Goal: Task Accomplishment & Management: Manage account settings

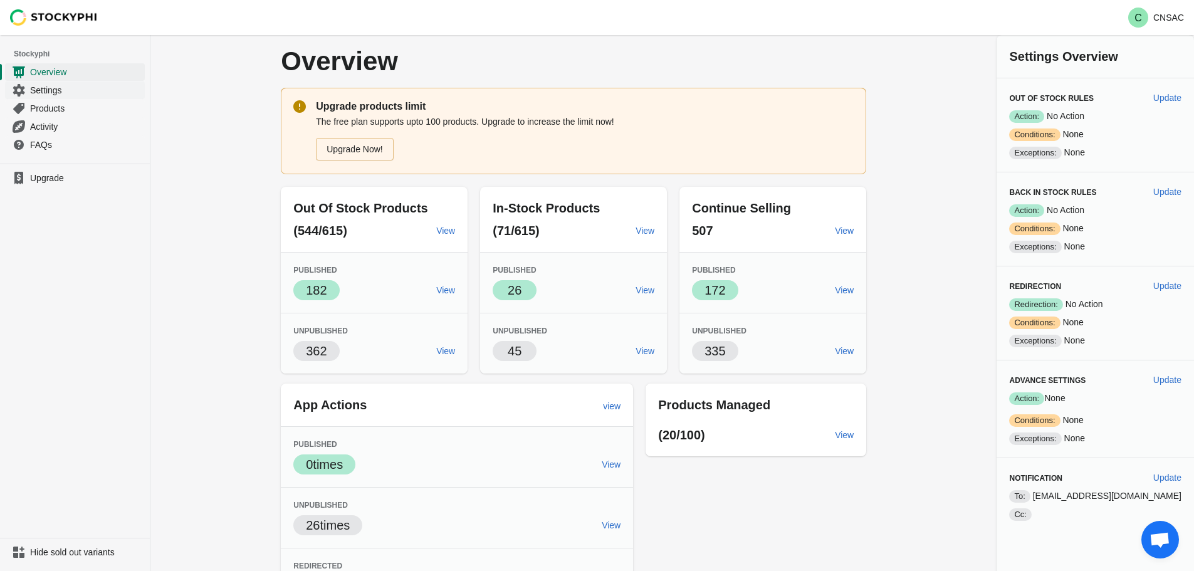
click at [57, 93] on span "Settings" at bounding box center [86, 90] width 112 height 13
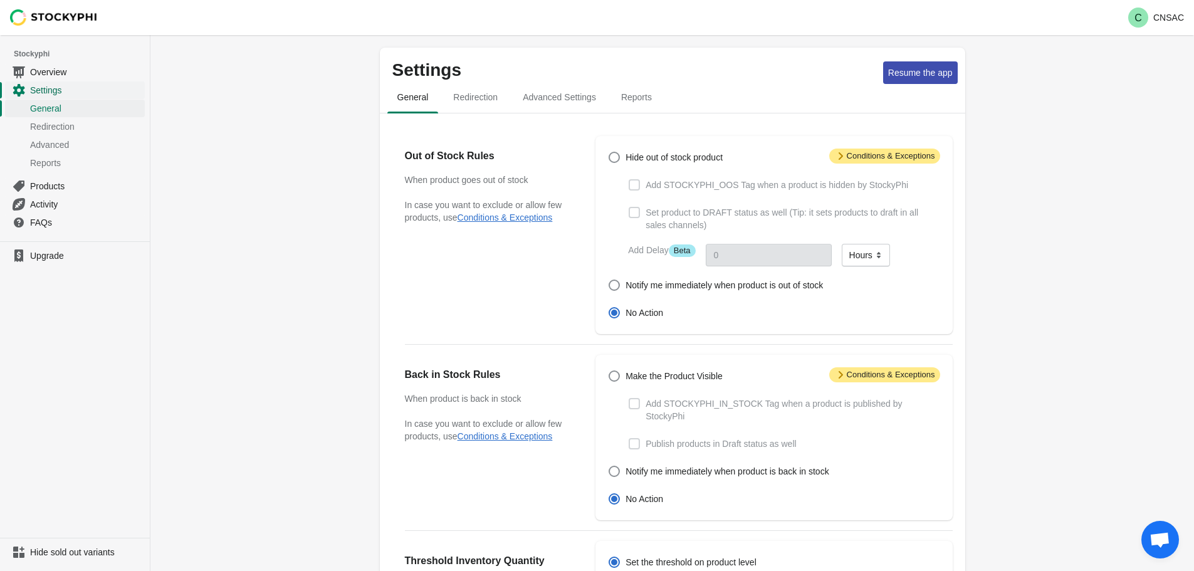
click at [53, 93] on span "Settings" at bounding box center [86, 90] width 112 height 13
click at [284, 124] on div "Settings Resume the app General Redirection Advanced Settings Reports General R…" at bounding box center [671, 474] width 1043 height 879
drag, startPoint x: 664, startPoint y: 186, endPoint x: 729, endPoint y: 189, distance: 65.2
click at [729, 189] on span "Add STOCKYPHI_OOS Tag when a product is hidden by StockyPhi" at bounding box center [776, 185] width 263 height 13
copy span "STOCKYPHI_OOS"
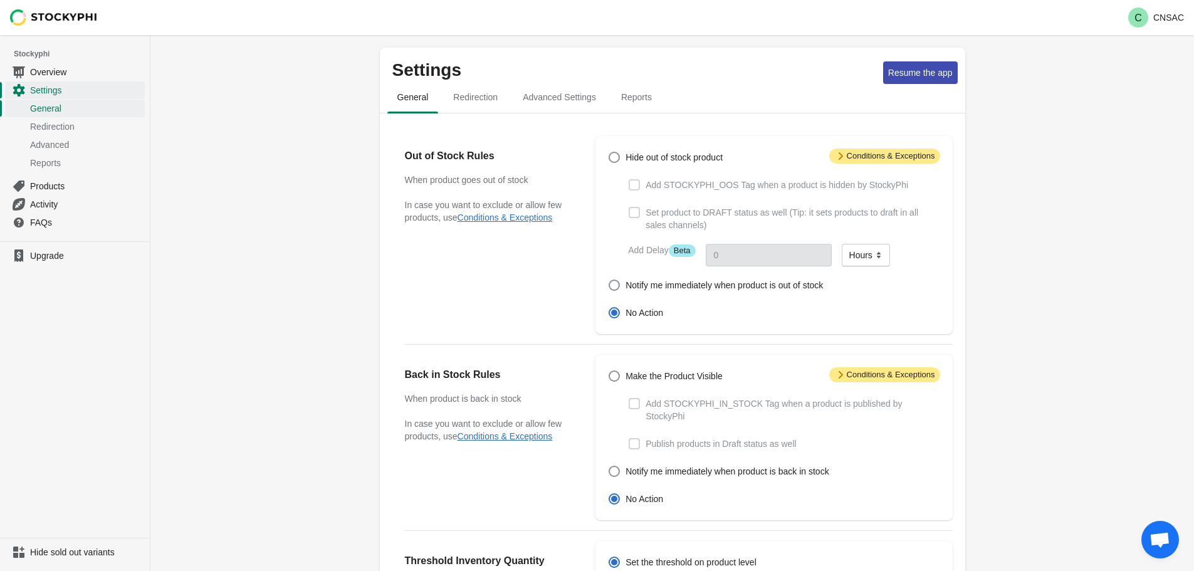
click at [513, 32] on div "C CNSAC" at bounding box center [671, 17] width 1043 height 35
click at [1062, 143] on div "Settings Resume the app General Redirection Advanced Settings Reports General R…" at bounding box center [671, 474] width 1043 height 879
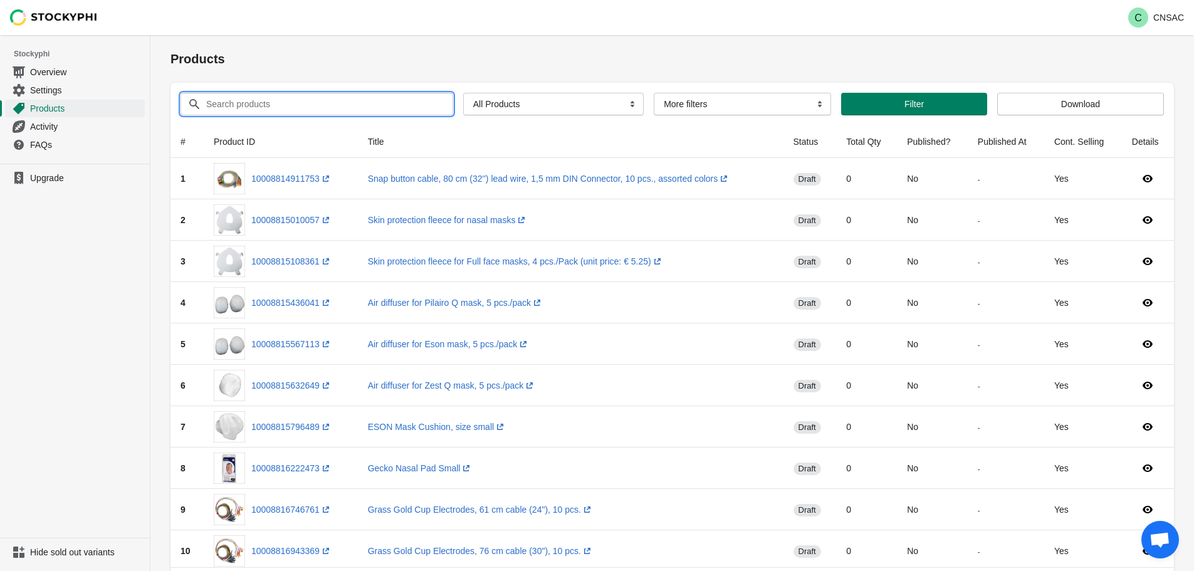
click at [258, 97] on input "Search products" at bounding box center [318, 104] width 225 height 23
type input "nuprep"
click at [170, 35] on button "Submit" at bounding box center [188, 41] width 36 height 13
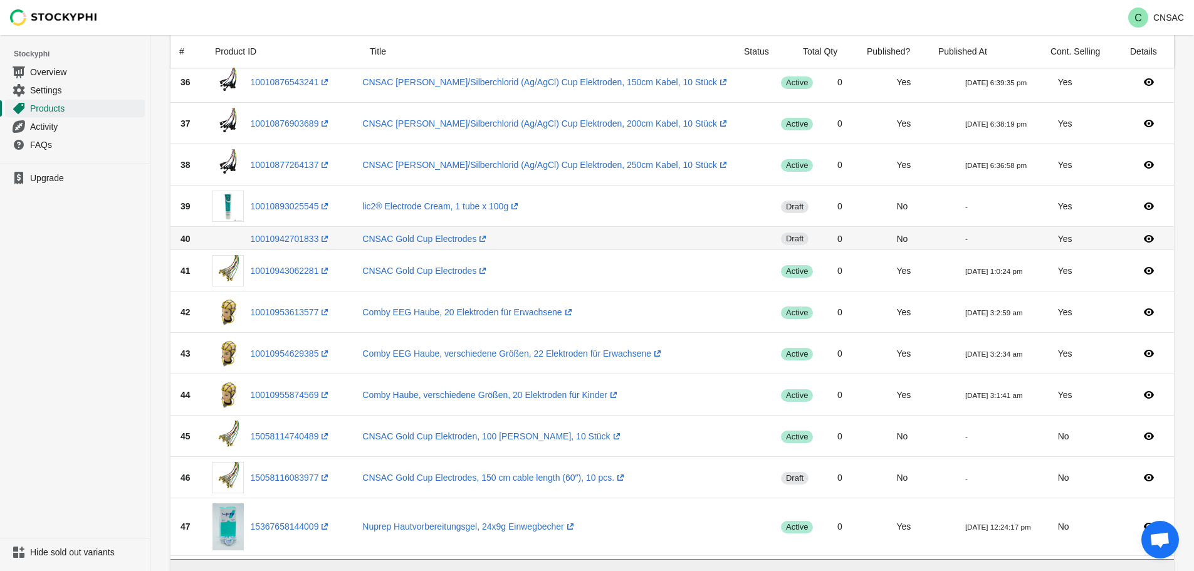
scroll to position [1566, 0]
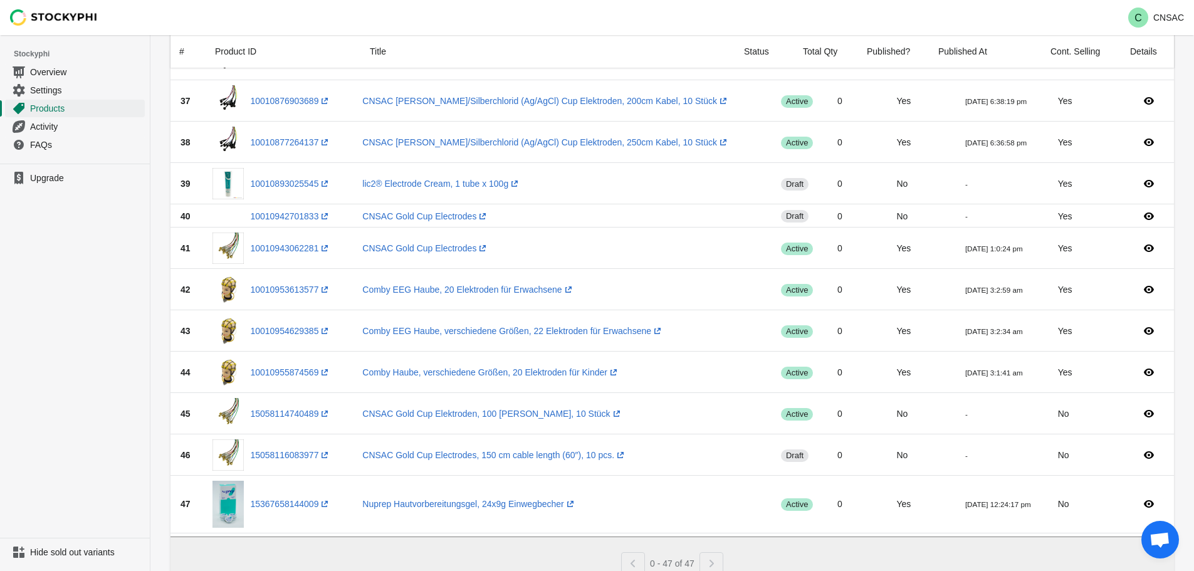
click at [769, 0] on div "C CNSAC" at bounding box center [671, 17] width 1043 height 35
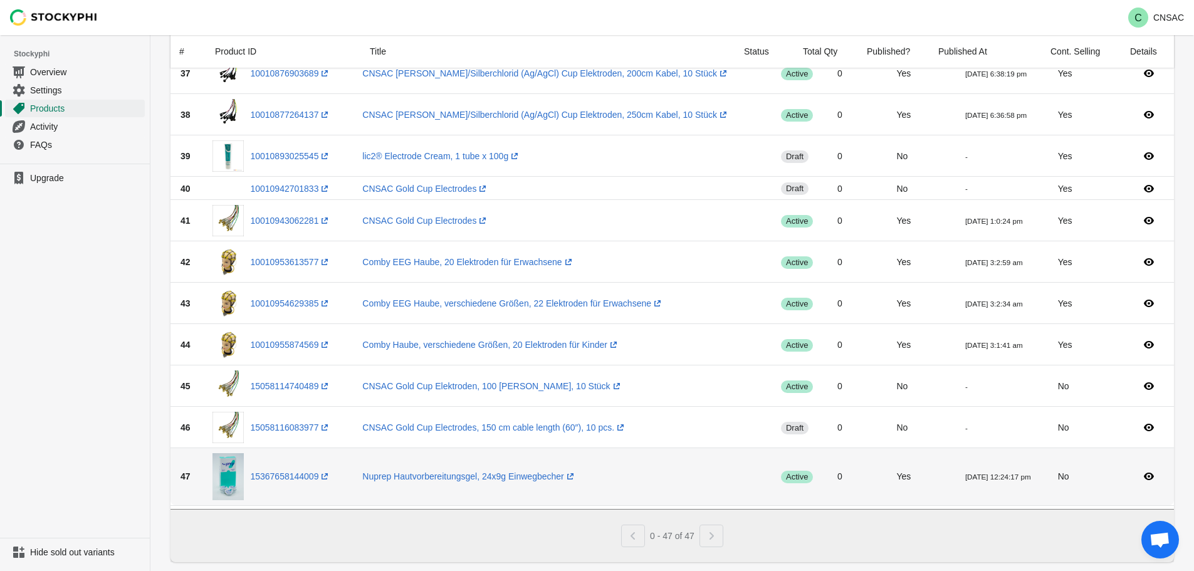
scroll to position [1620, 0]
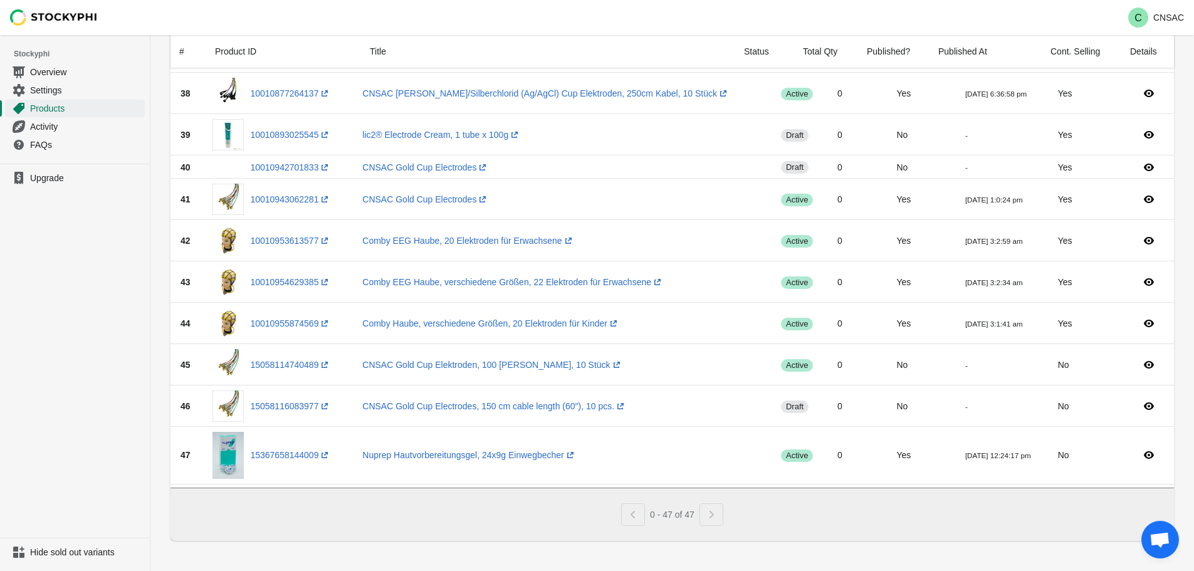
click at [711, 516] on div "Pagination" at bounding box center [711, 514] width 24 height 23
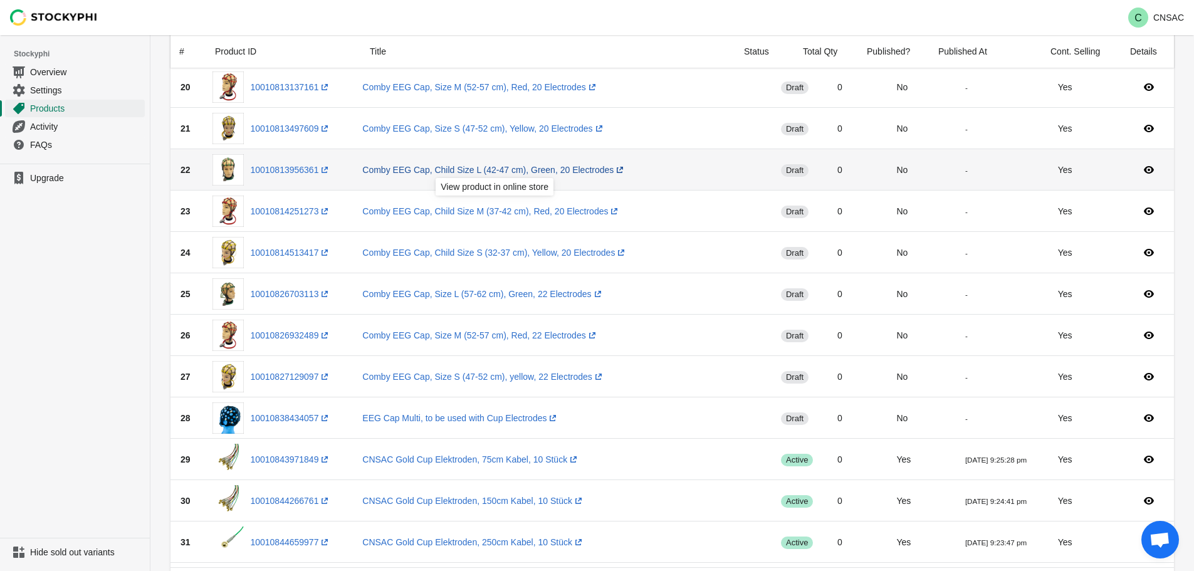
scroll to position [1128, 0]
